Goal: Navigation & Orientation: Find specific page/section

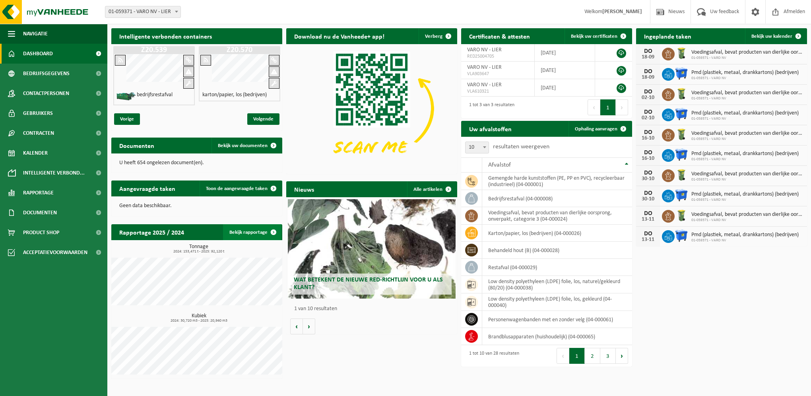
click at [260, 231] on link "Bekijk rapportage" at bounding box center [252, 232] width 58 height 16
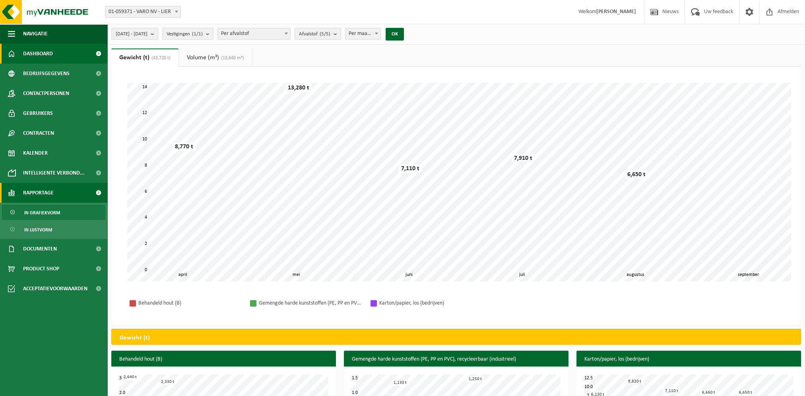
click at [65, 56] on link "Dashboard" at bounding box center [53, 54] width 107 height 20
